Goal: Task Accomplishment & Management: Manage account settings

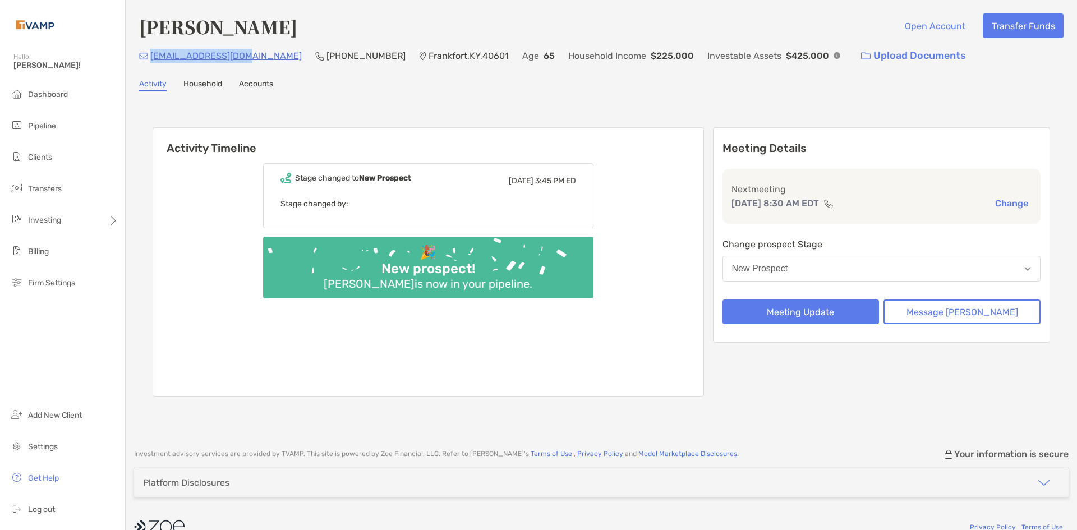
click at [803, 274] on button "New Prospect" at bounding box center [882, 269] width 319 height 26
click at [695, 83] on div "Activity Household Accounts" at bounding box center [601, 85] width 925 height 12
click at [802, 304] on button "Meeting Update" at bounding box center [801, 312] width 157 height 25
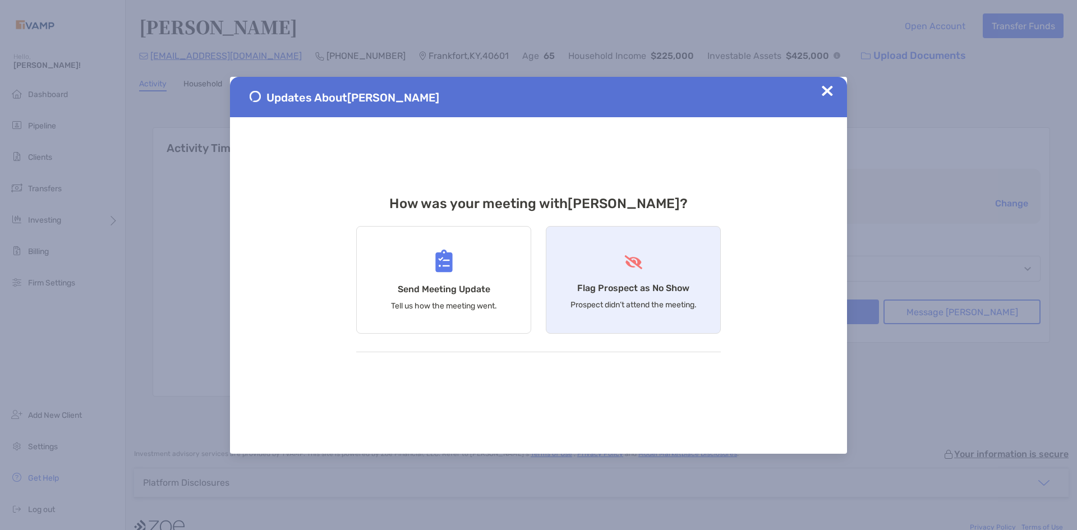
click at [658, 297] on div "Flag Prospect as No Show Prospect didn’t attend the meeting." at bounding box center [633, 280] width 175 height 108
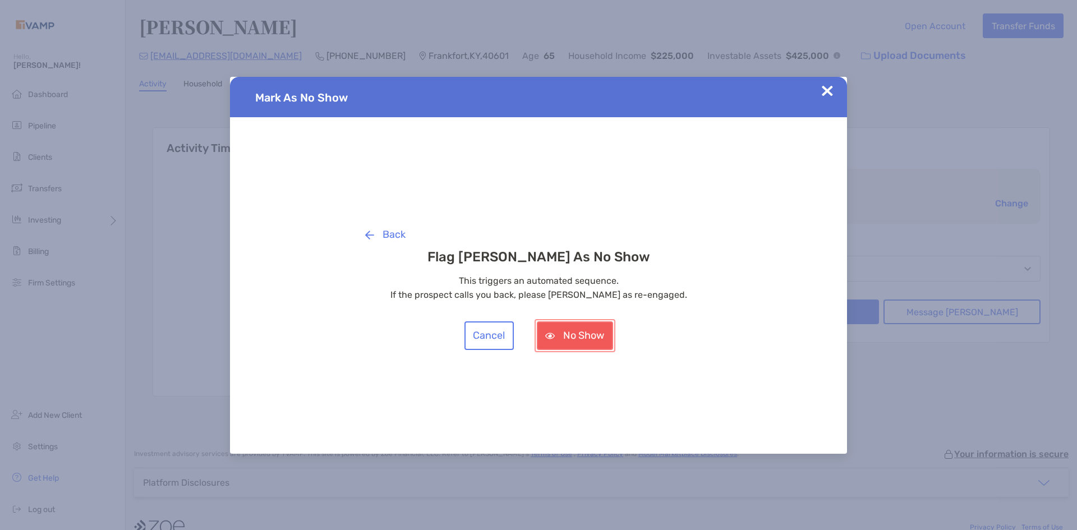
click at [590, 339] on button "No Show" at bounding box center [575, 336] width 76 height 29
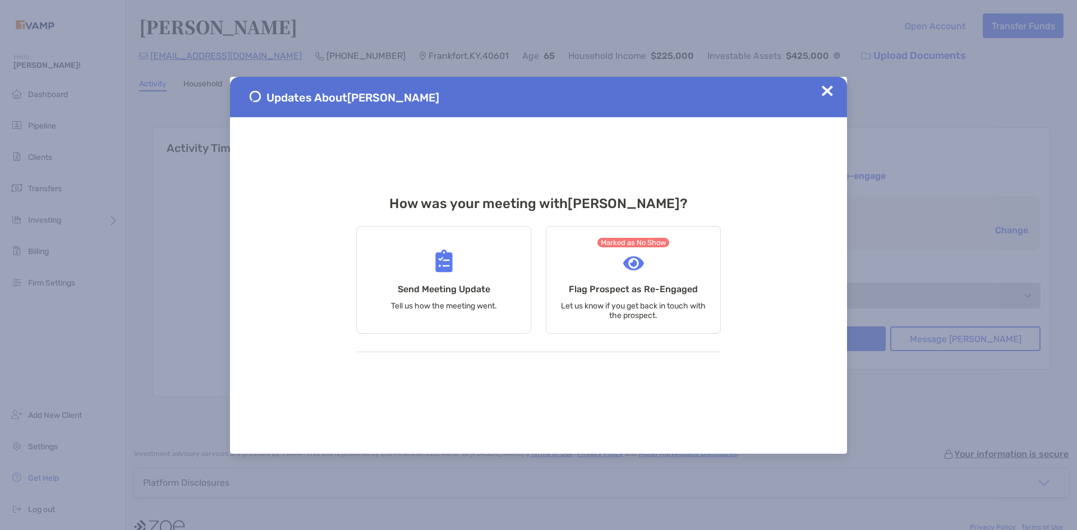
click at [827, 89] on img at bounding box center [827, 90] width 11 height 11
